Goal: Information Seeking & Learning: Learn about a topic

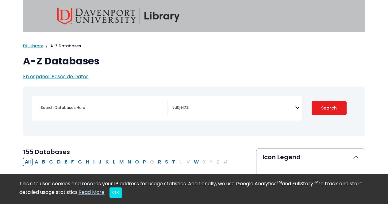
scroll to position [127, 0]
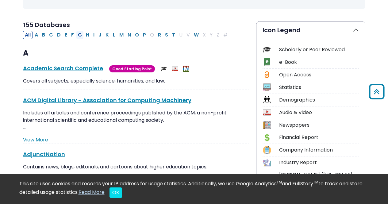
click at [78, 35] on button "G" at bounding box center [80, 35] width 8 height 8
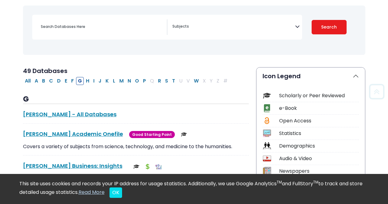
scroll to position [80, 0]
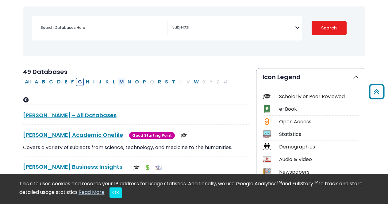
click at [123, 79] on button "M" at bounding box center [121, 82] width 8 height 8
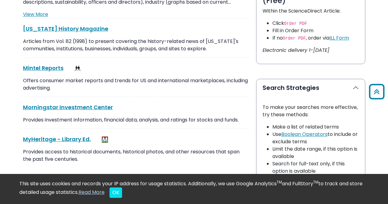
scroll to position [373, 0]
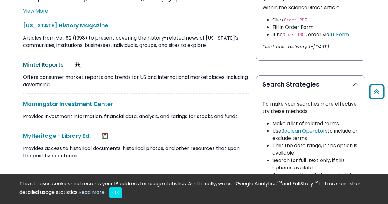
click at [46, 66] on link "Mintel Reports This link opens in a new window" at bounding box center [43, 65] width 40 height 8
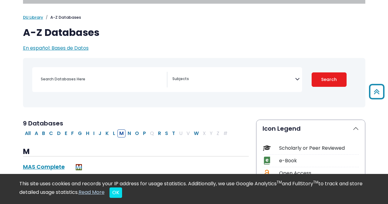
scroll to position [29, 0]
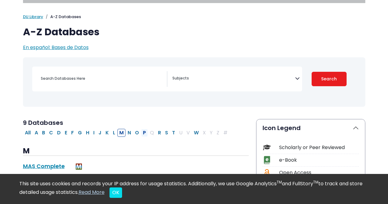
click at [143, 133] on button "P" at bounding box center [144, 133] width 7 height 8
select select "Database Subject Filter"
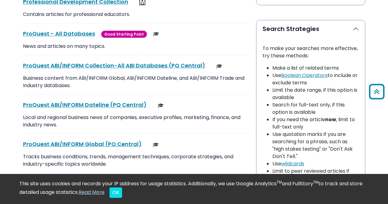
scroll to position [429, 0]
click at [60, 34] on link "ProQuest - All Databases This link opens in a new window" at bounding box center [59, 33] width 72 height 8
click at [191, 44] on p "News and articles on many topics." at bounding box center [136, 45] width 226 height 7
